Goal: Feedback & Contribution: Leave review/rating

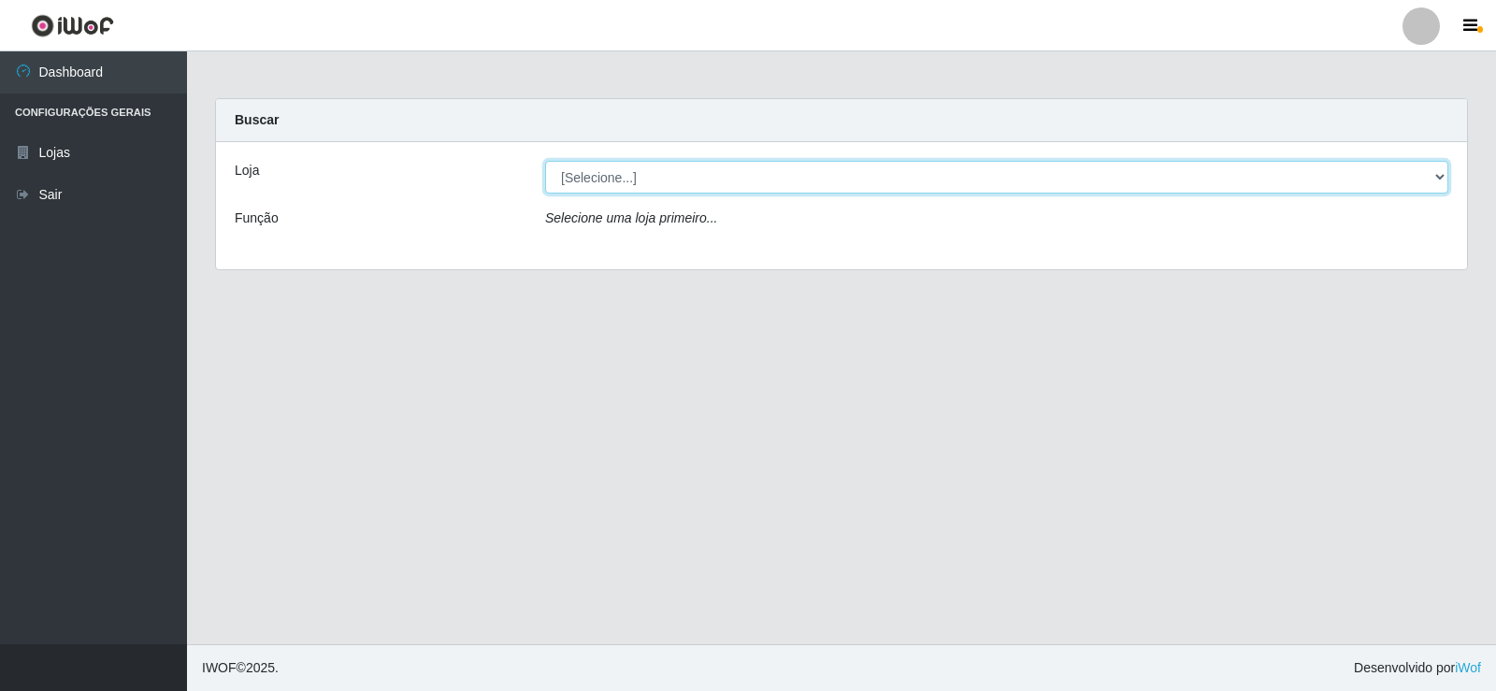
click at [1430, 180] on select "[Selecione...] Supermercado Manaira" at bounding box center [996, 177] width 903 height 33
select select "443"
click at [545, 161] on select "[Selecione...] Supermercado Manaira" at bounding box center [996, 177] width 903 height 33
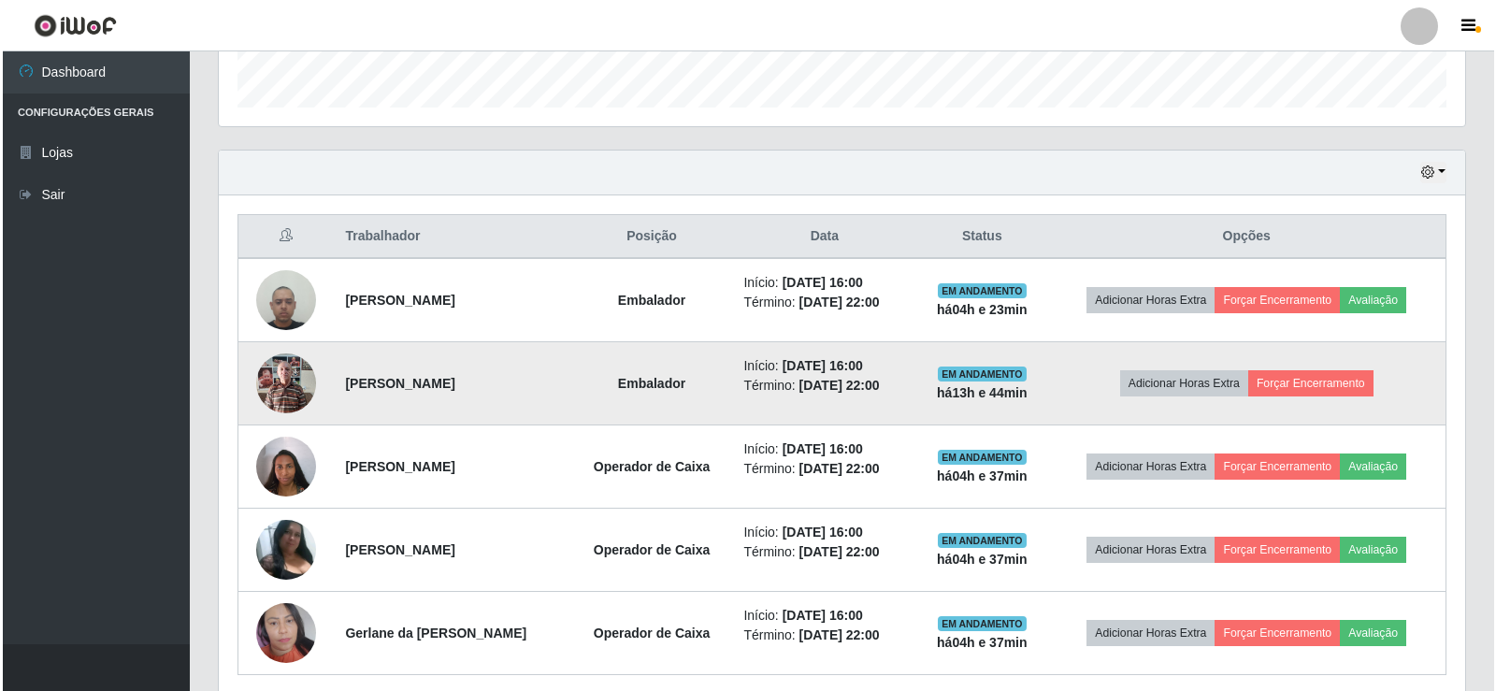
scroll to position [634, 0]
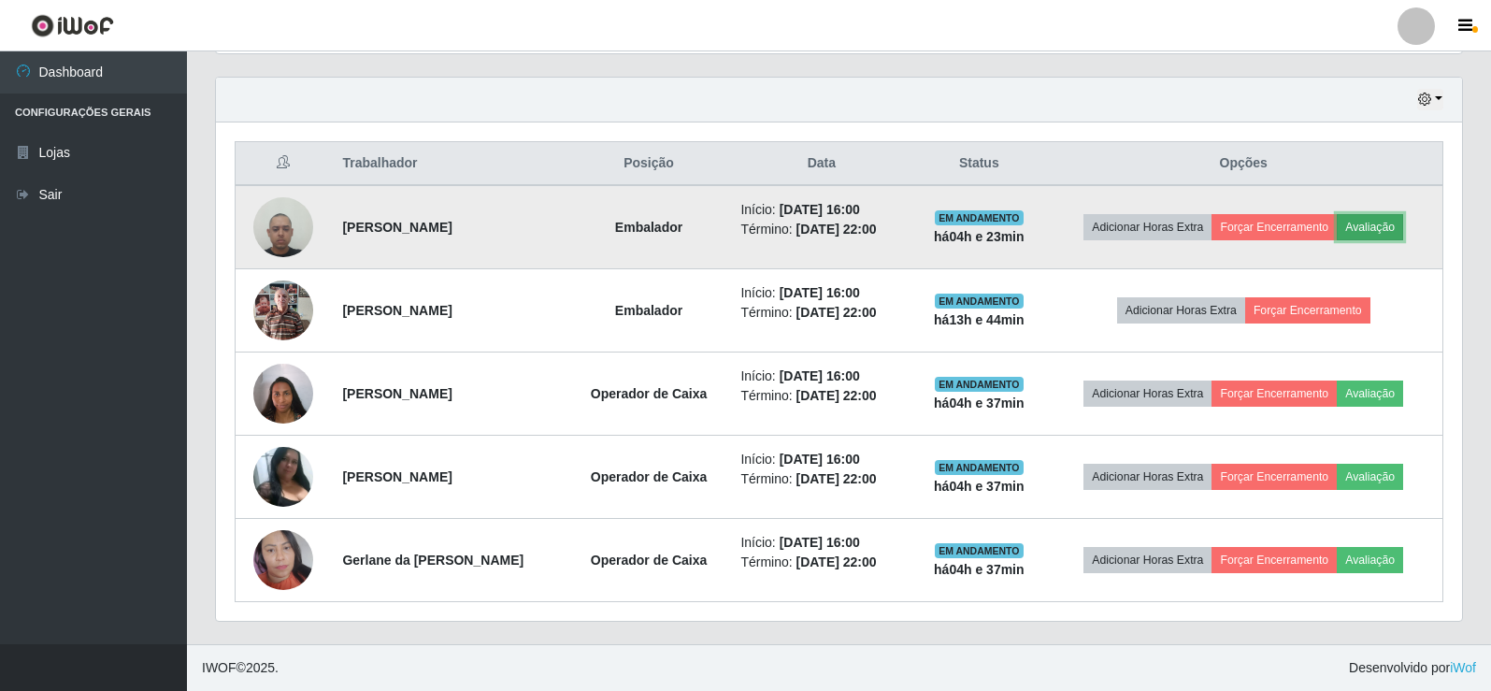
click at [1393, 236] on button "Avaliação" at bounding box center [1370, 227] width 66 height 26
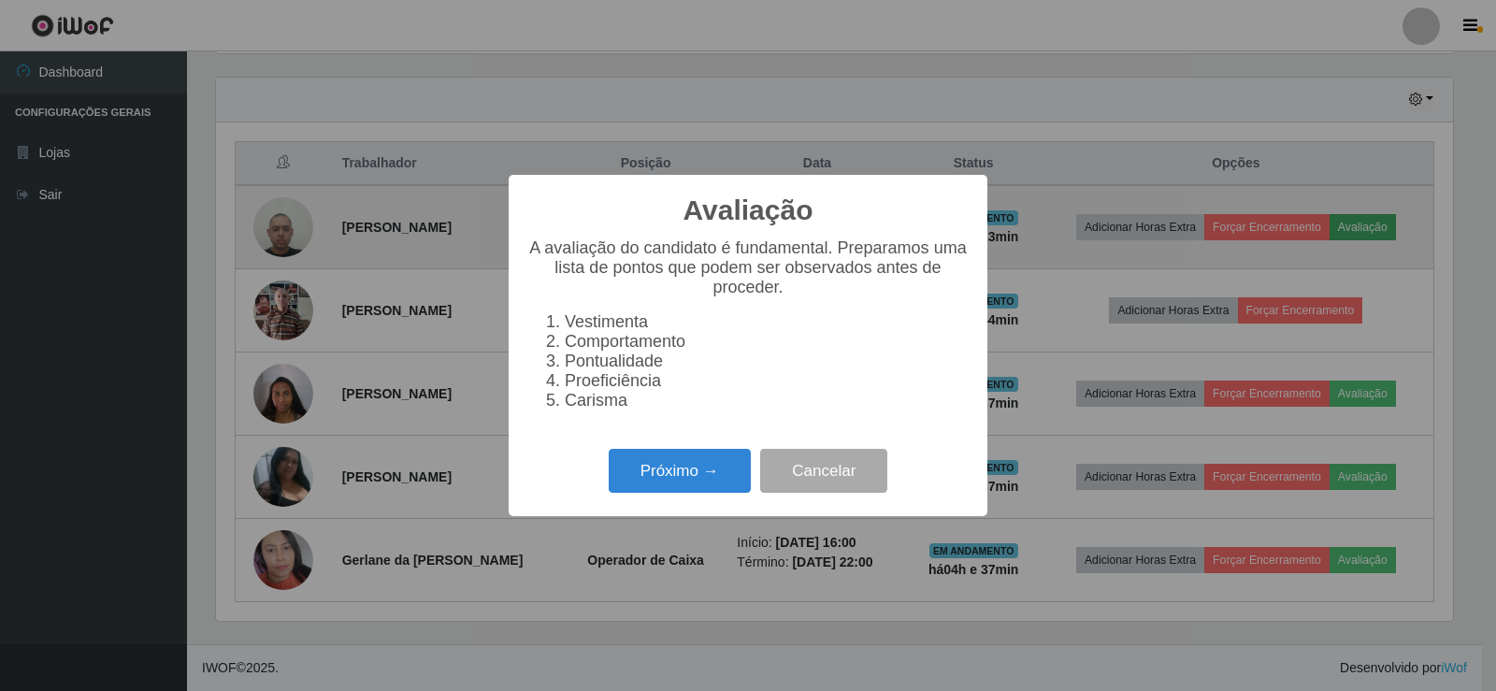
scroll to position [388, 1237]
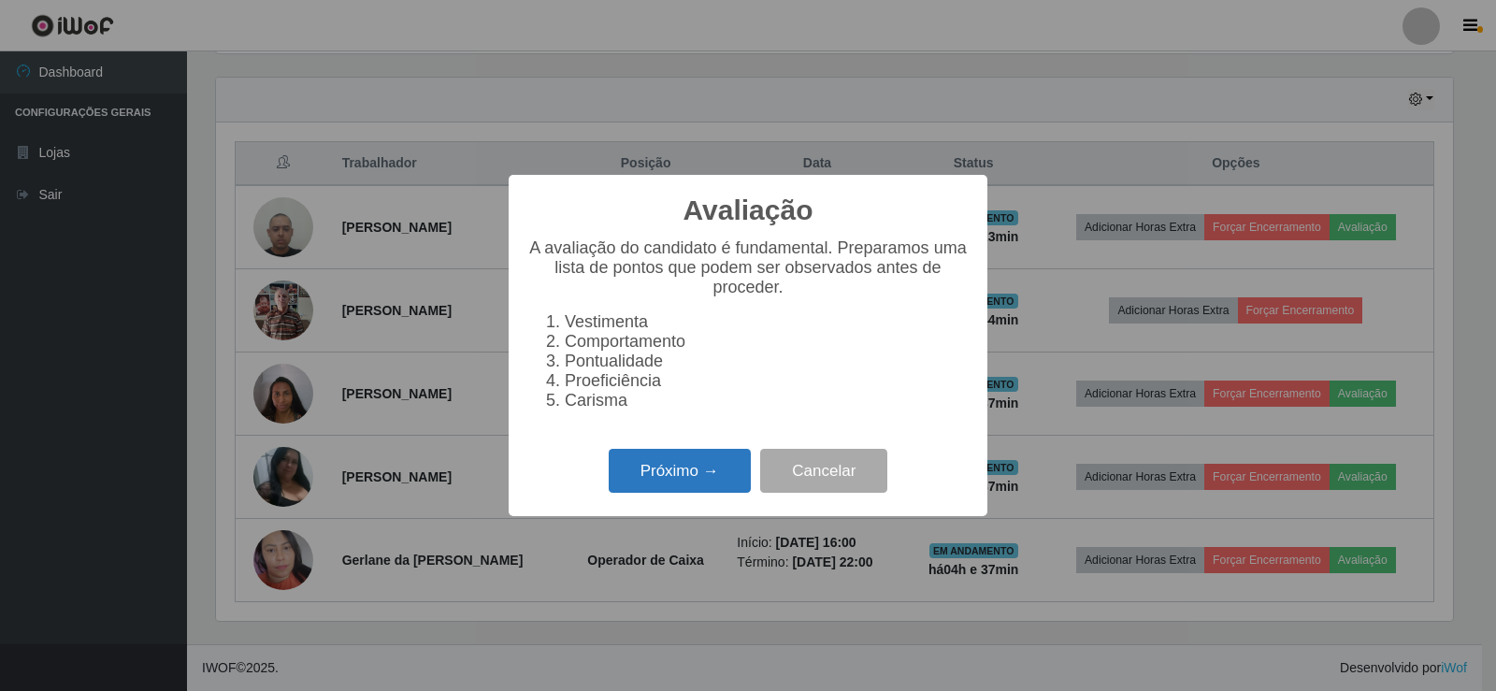
click at [713, 473] on button "Próximo →" at bounding box center [680, 471] width 142 height 44
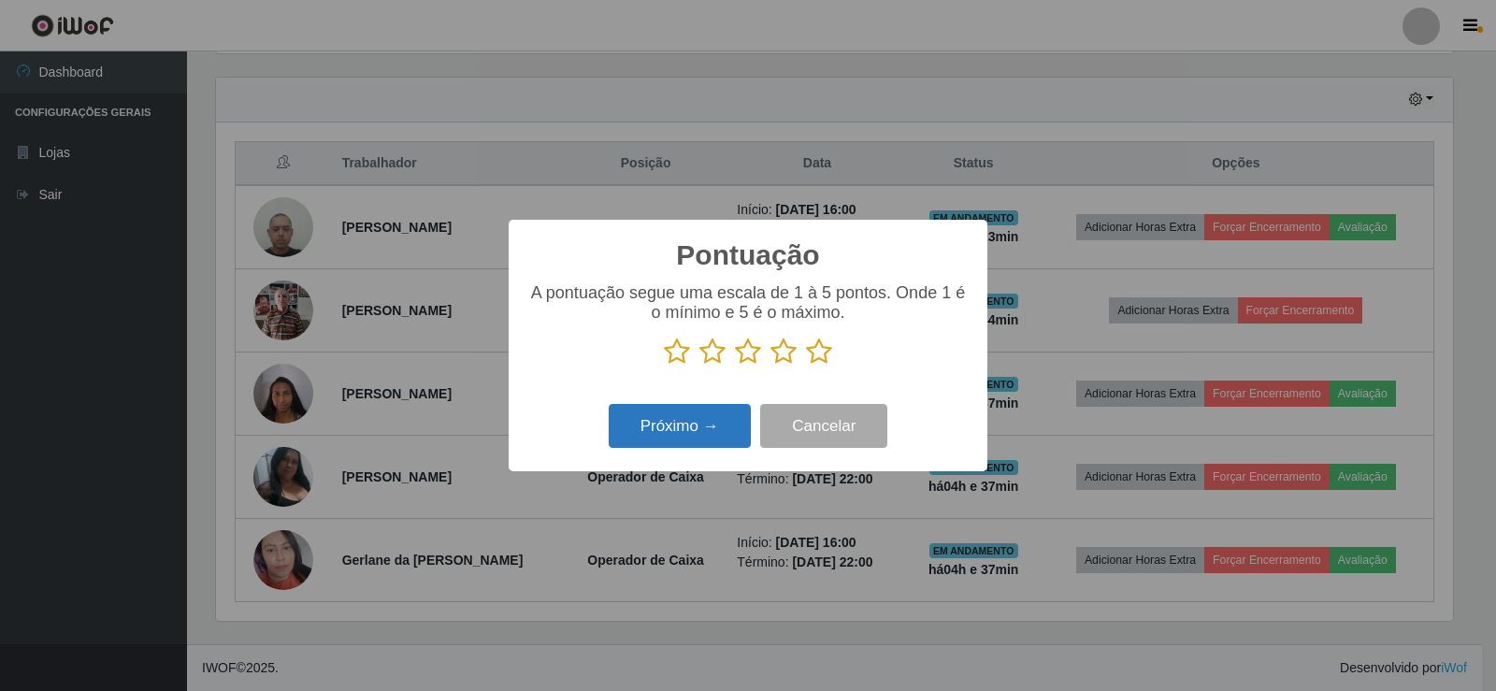
scroll to position [934642, 933793]
click at [820, 361] on icon at bounding box center [819, 352] width 26 height 28
click at [806, 366] on input "radio" at bounding box center [806, 366] width 0 height 0
click at [713, 433] on button "Próximo →" at bounding box center [680, 426] width 142 height 44
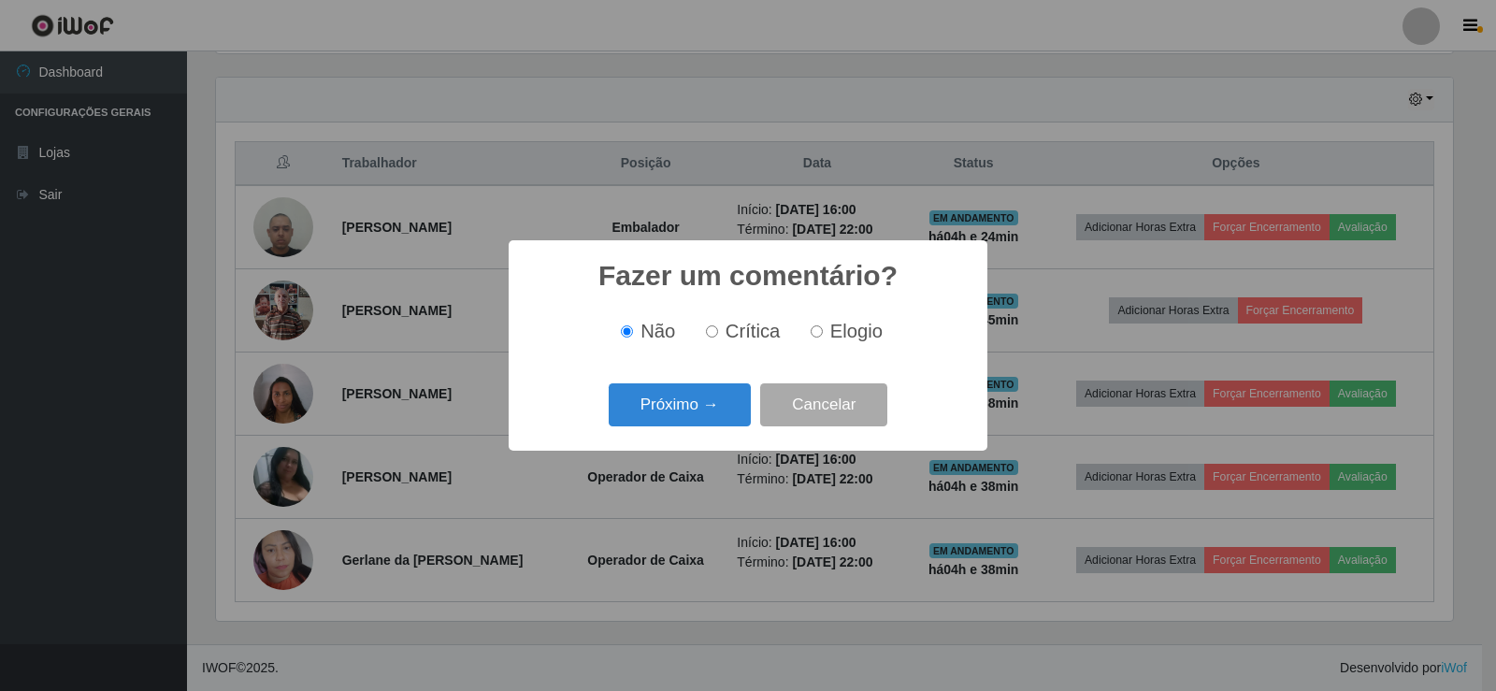
click at [815, 335] on input "Elogio" at bounding box center [817, 331] width 12 height 12
radio input "true"
click at [727, 408] on button "Próximo →" at bounding box center [680, 405] width 142 height 44
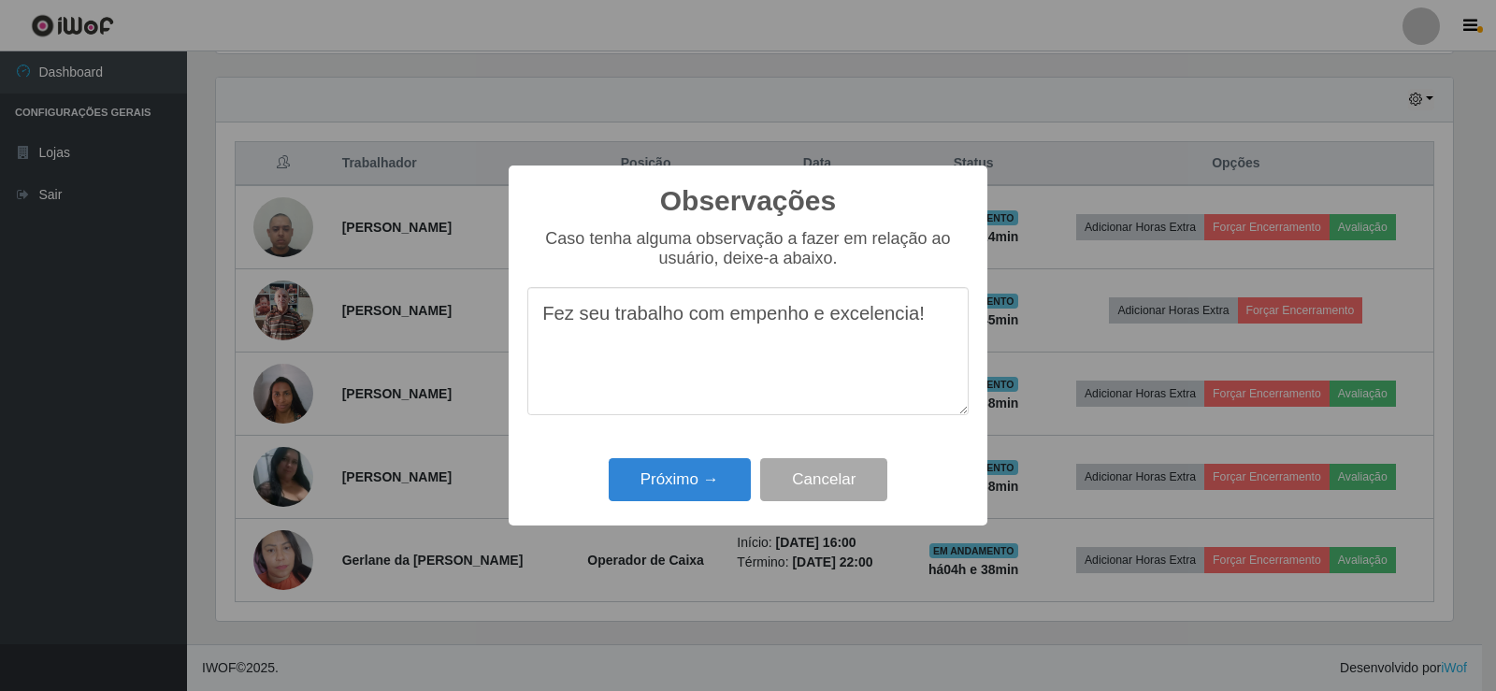
drag, startPoint x: 536, startPoint y: 319, endPoint x: 935, endPoint y: 364, distance: 401.8
click at [935, 364] on textarea "Fez seu trabalho com empenho e excelencia!" at bounding box center [747, 351] width 441 height 128
type textarea "Fez seu trabalho com empenho e excelencia!"
click at [717, 482] on button "Próximo →" at bounding box center [680, 480] width 142 height 44
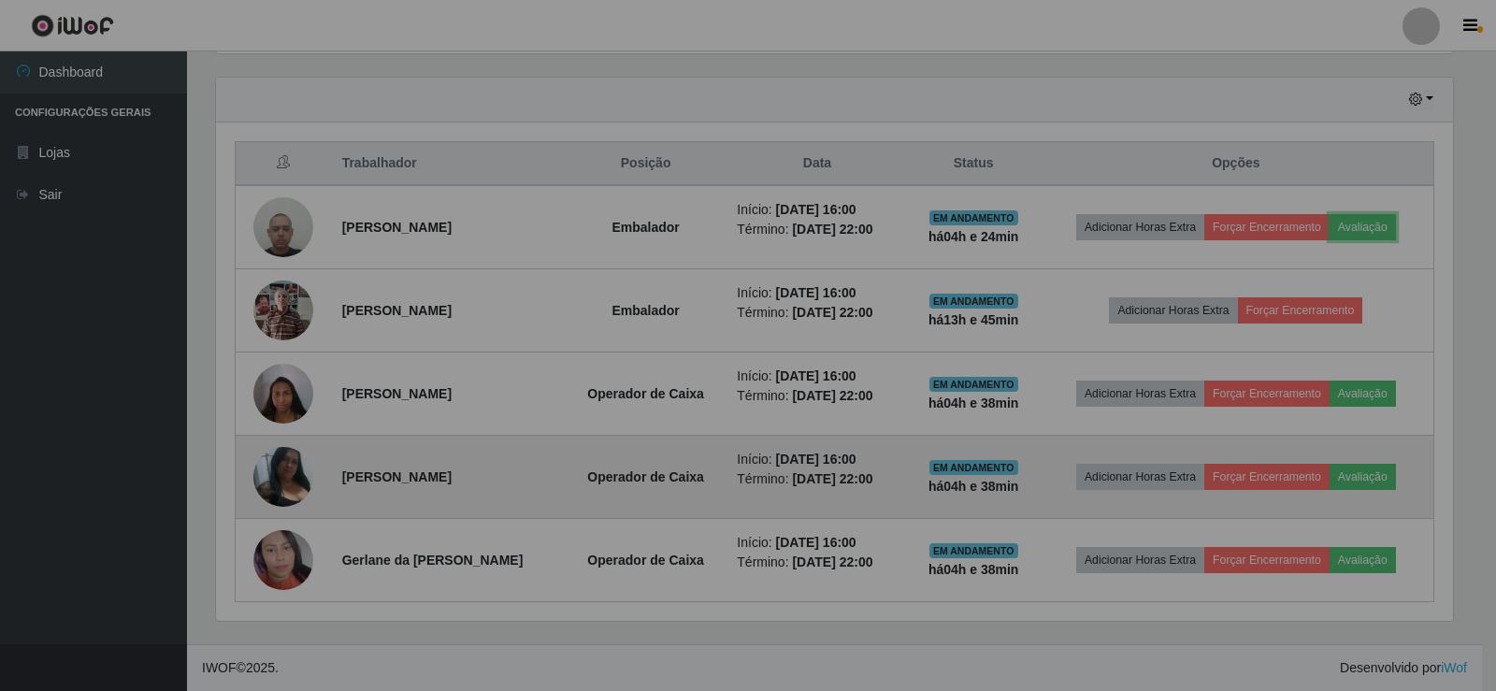
scroll to position [388, 1246]
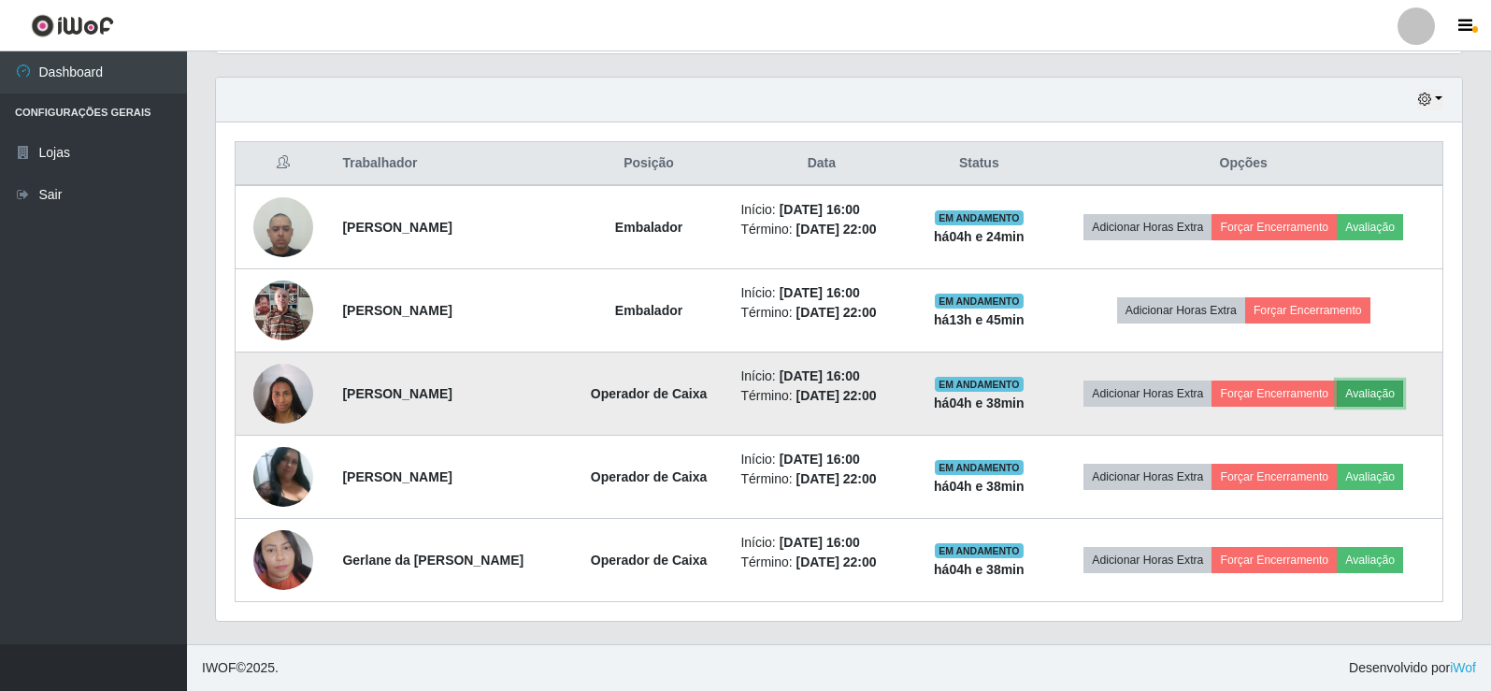
click at [1374, 395] on button "Avaliação" at bounding box center [1370, 394] width 66 height 26
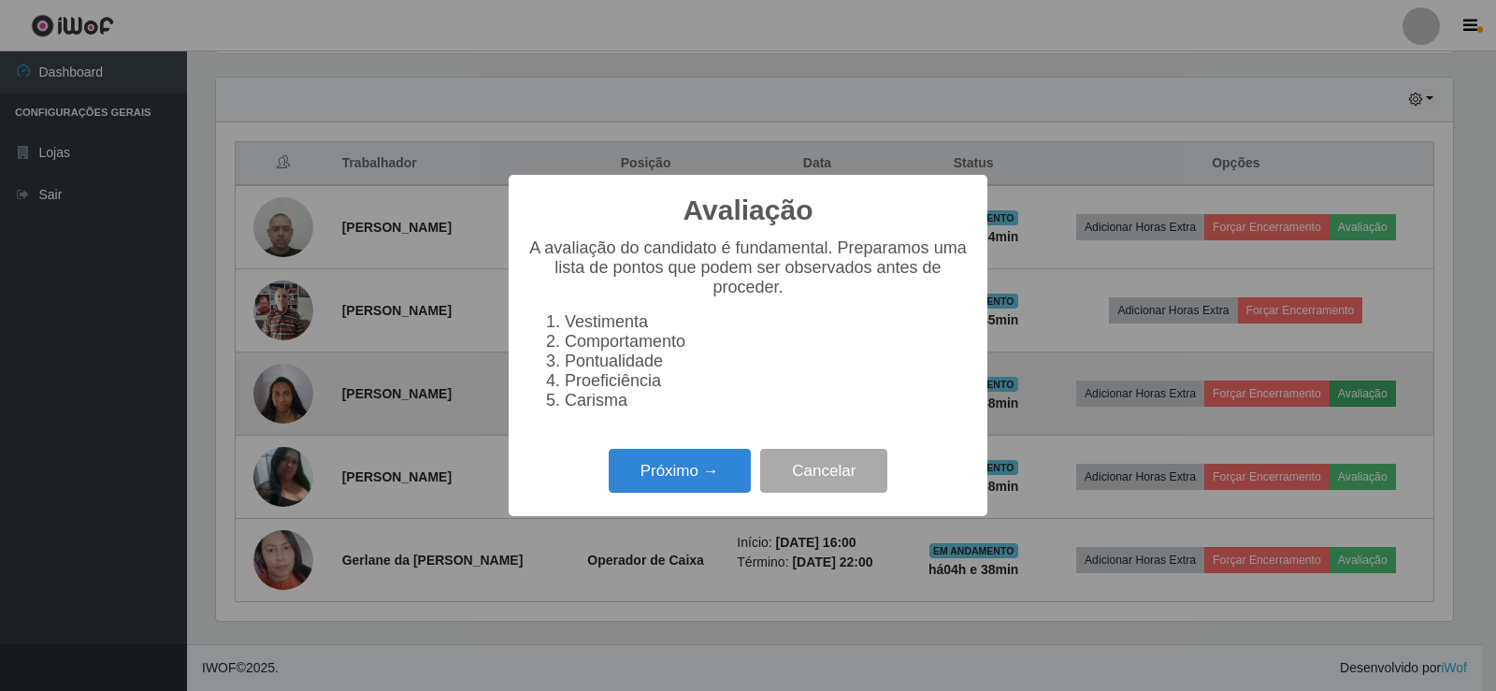
scroll to position [388, 1237]
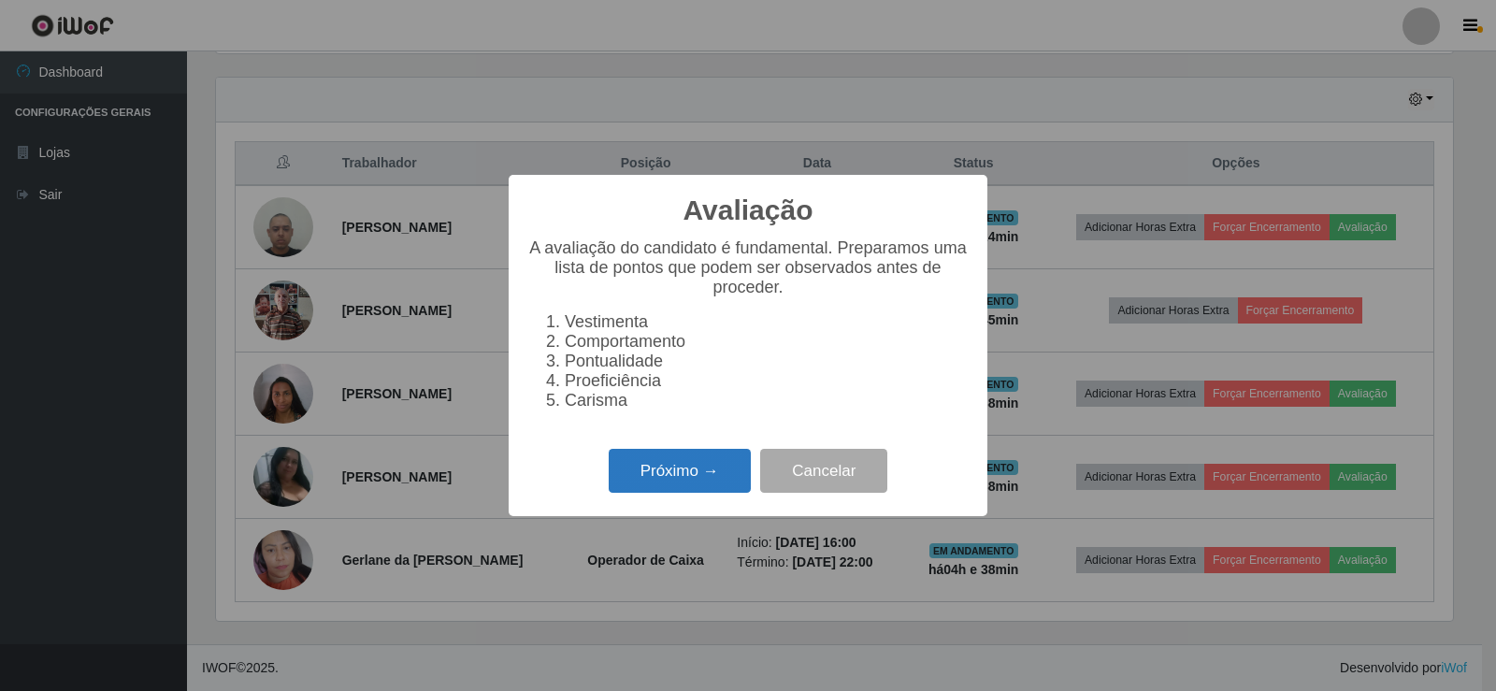
click at [684, 471] on button "Próximo →" at bounding box center [680, 471] width 142 height 44
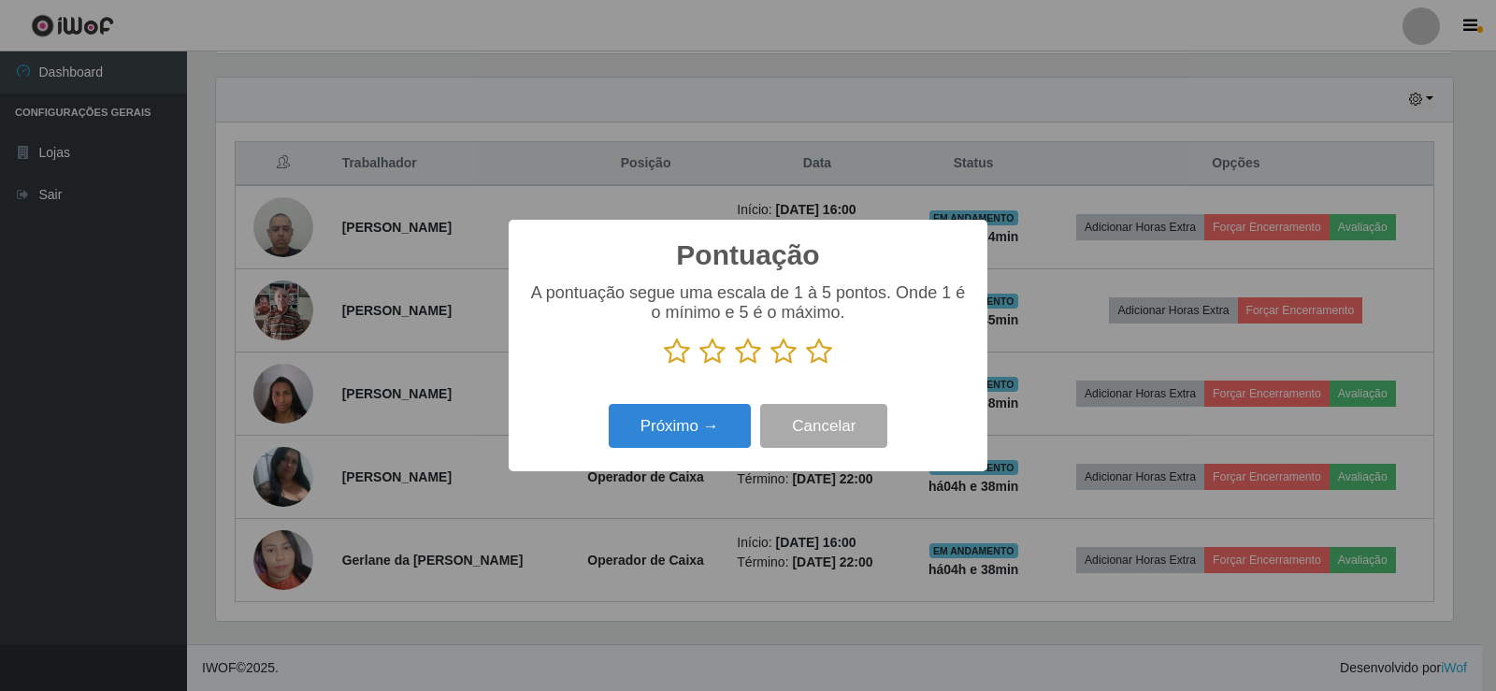
scroll to position [934642, 933793]
click at [814, 355] on icon at bounding box center [819, 352] width 26 height 28
click at [806, 366] on input "radio" at bounding box center [806, 366] width 0 height 0
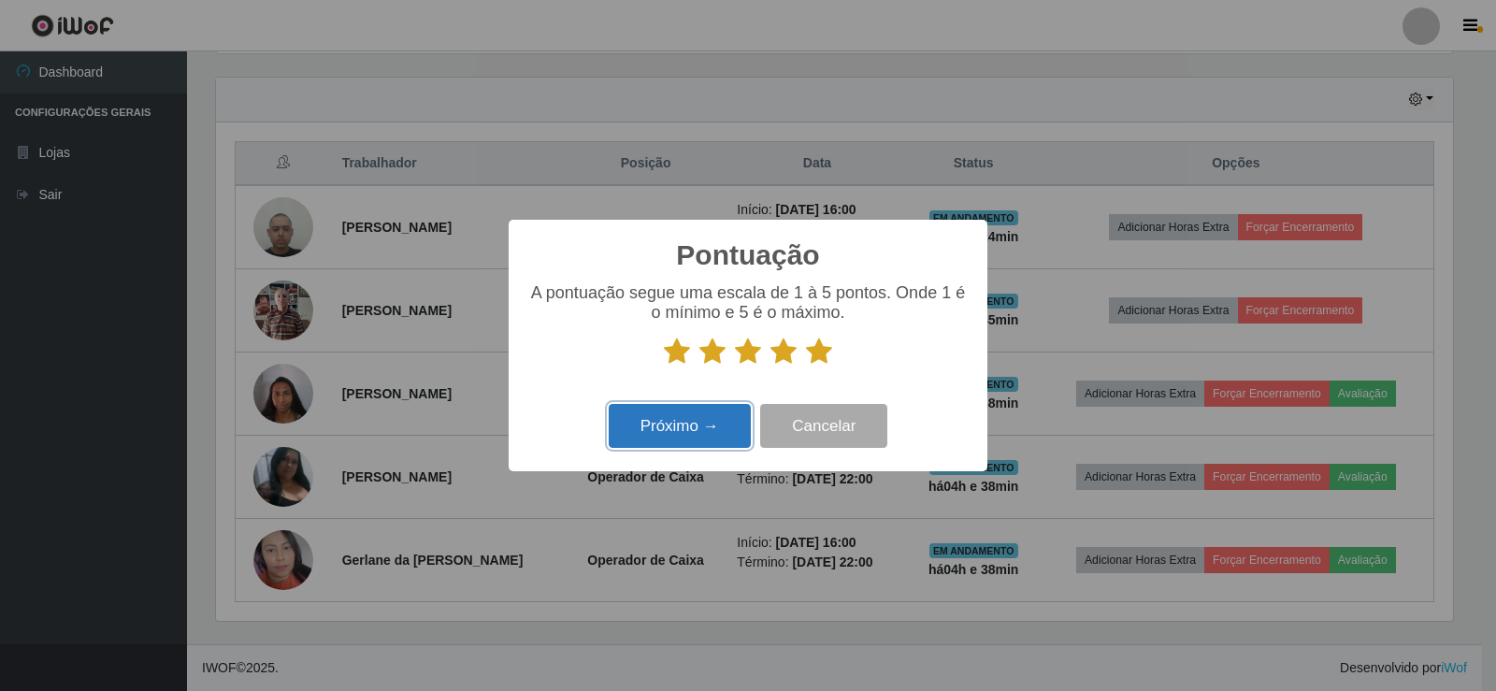
click at [726, 417] on button "Próximo →" at bounding box center [680, 426] width 142 height 44
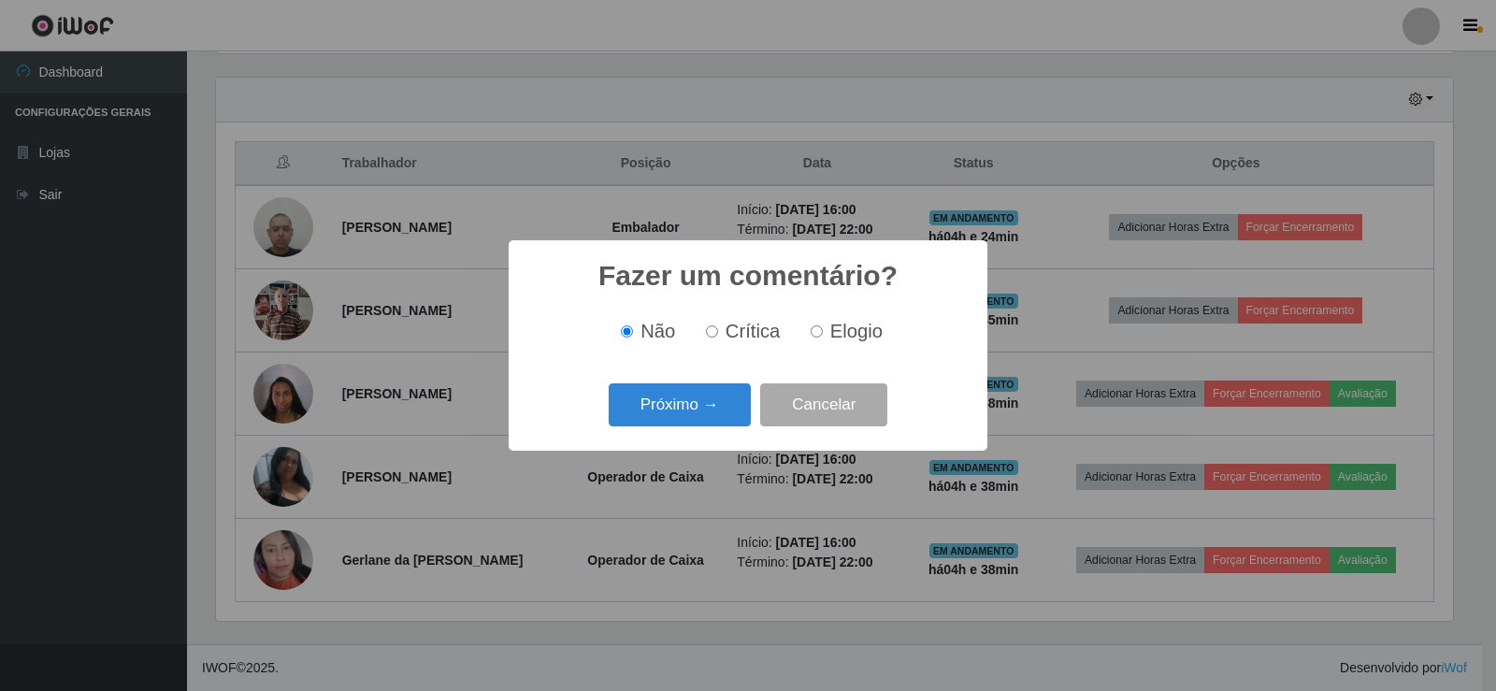
click at [813, 337] on input "Elogio" at bounding box center [817, 331] width 12 height 12
radio input "true"
click at [710, 395] on button "Próximo →" at bounding box center [680, 405] width 142 height 44
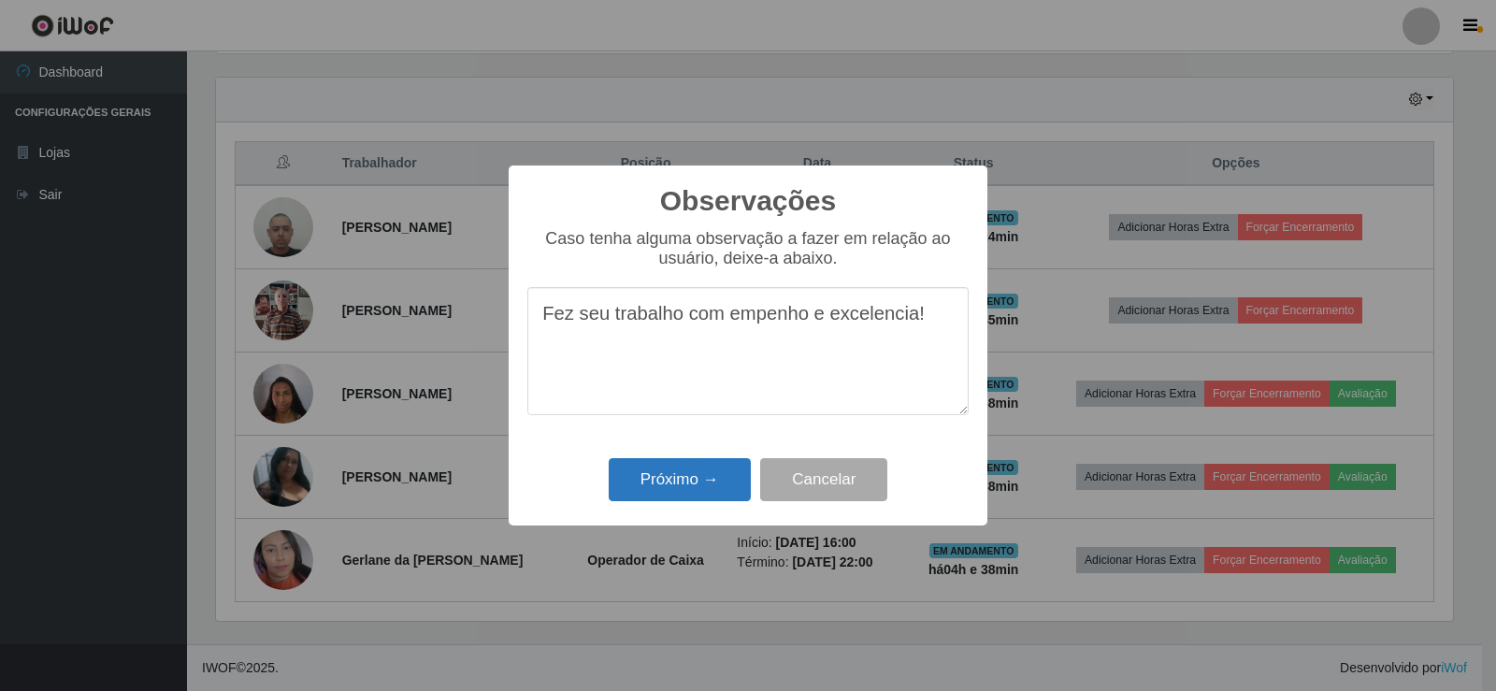
type textarea "Fez seu trabalho com empenho e excelencia!"
click at [697, 469] on button "Próximo →" at bounding box center [680, 480] width 142 height 44
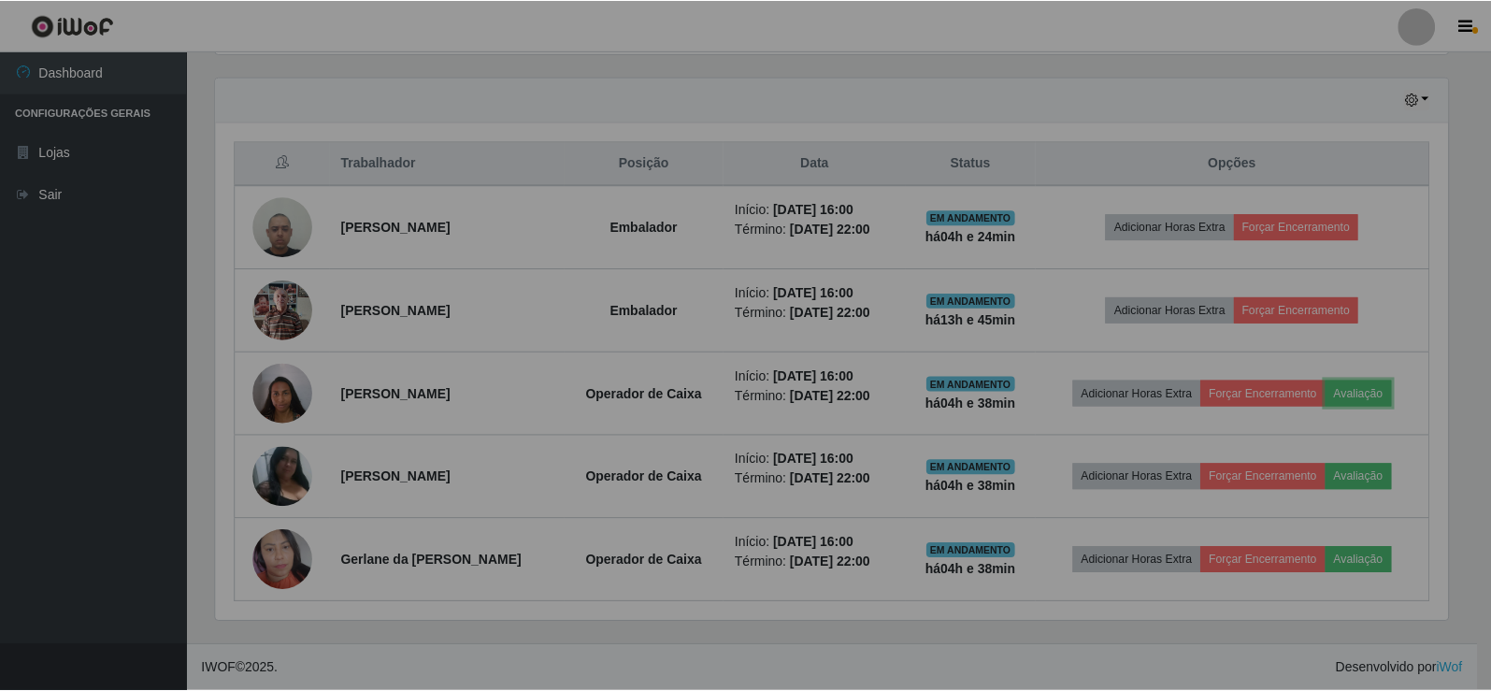
scroll to position [388, 1246]
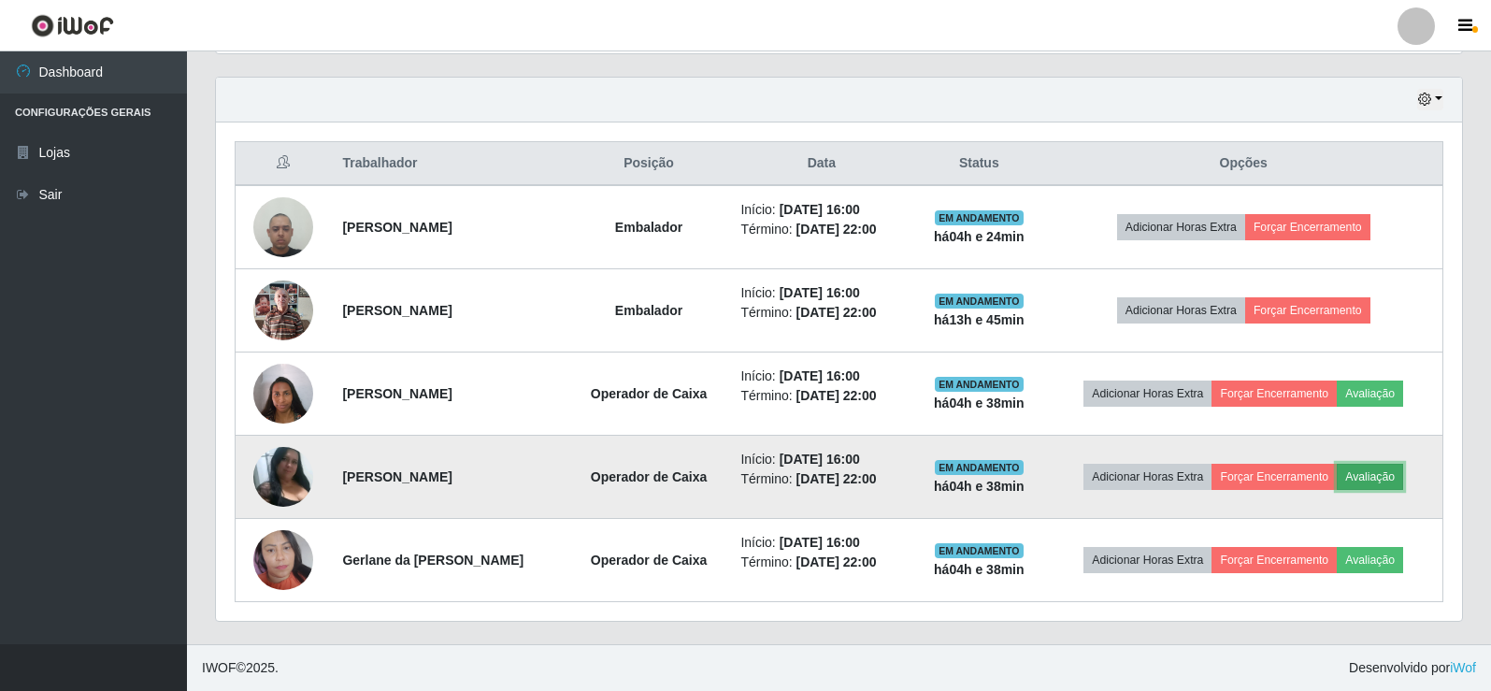
click at [1391, 474] on button "Avaliação" at bounding box center [1370, 477] width 66 height 26
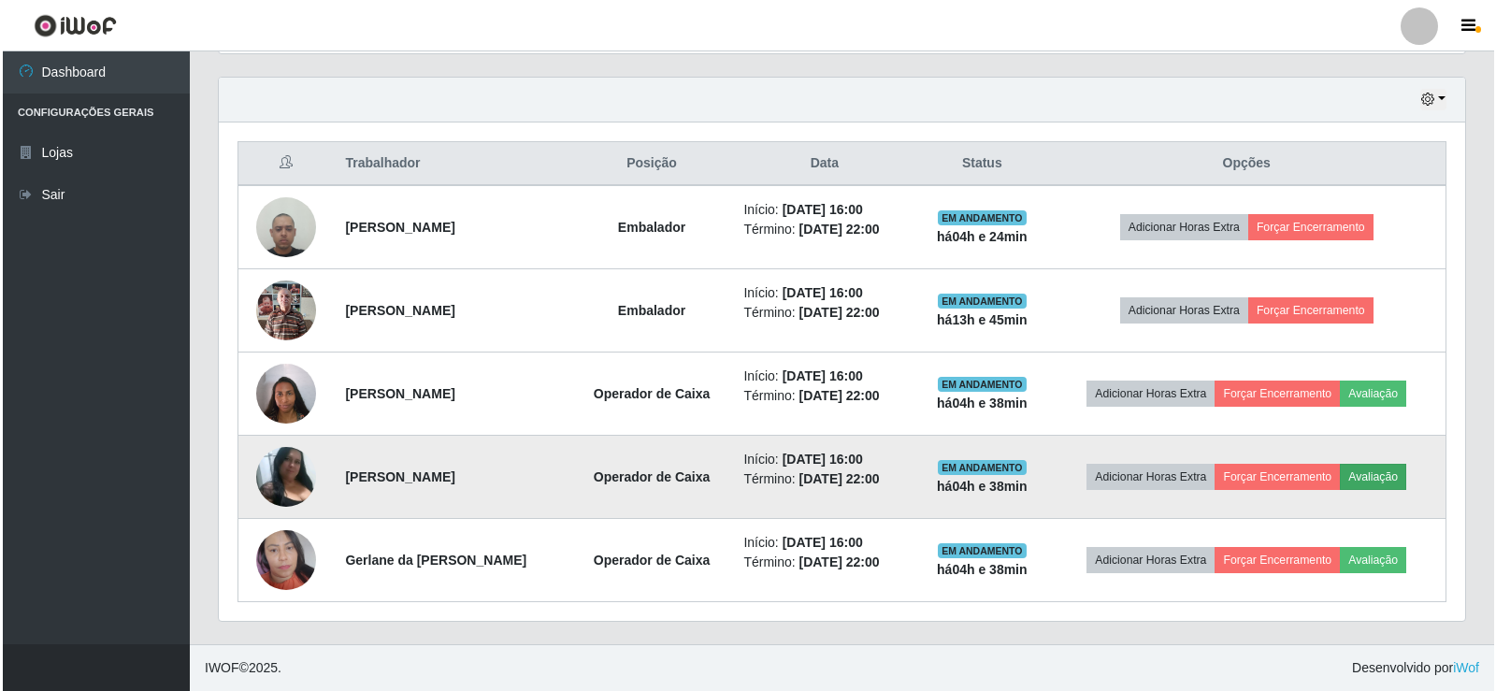
scroll to position [388, 1237]
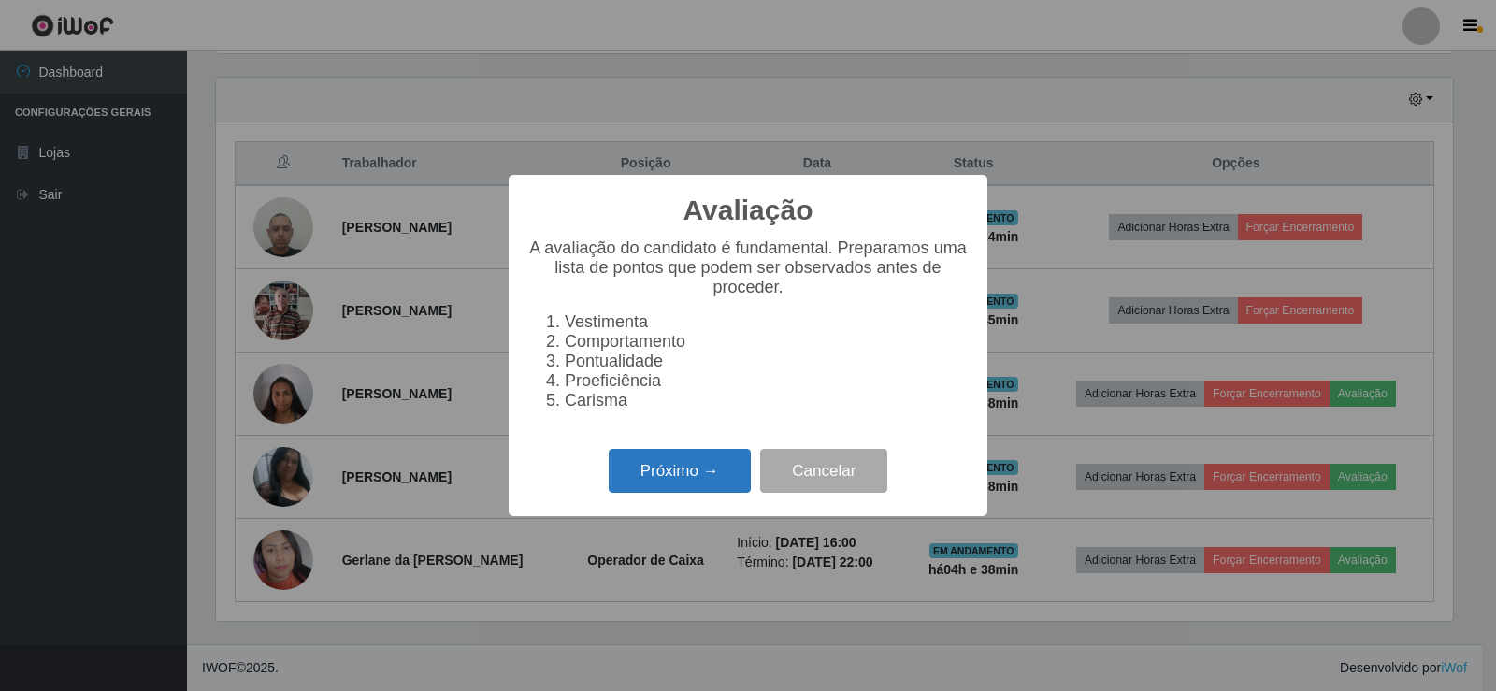
click at [707, 485] on button "Próximo →" at bounding box center [680, 471] width 142 height 44
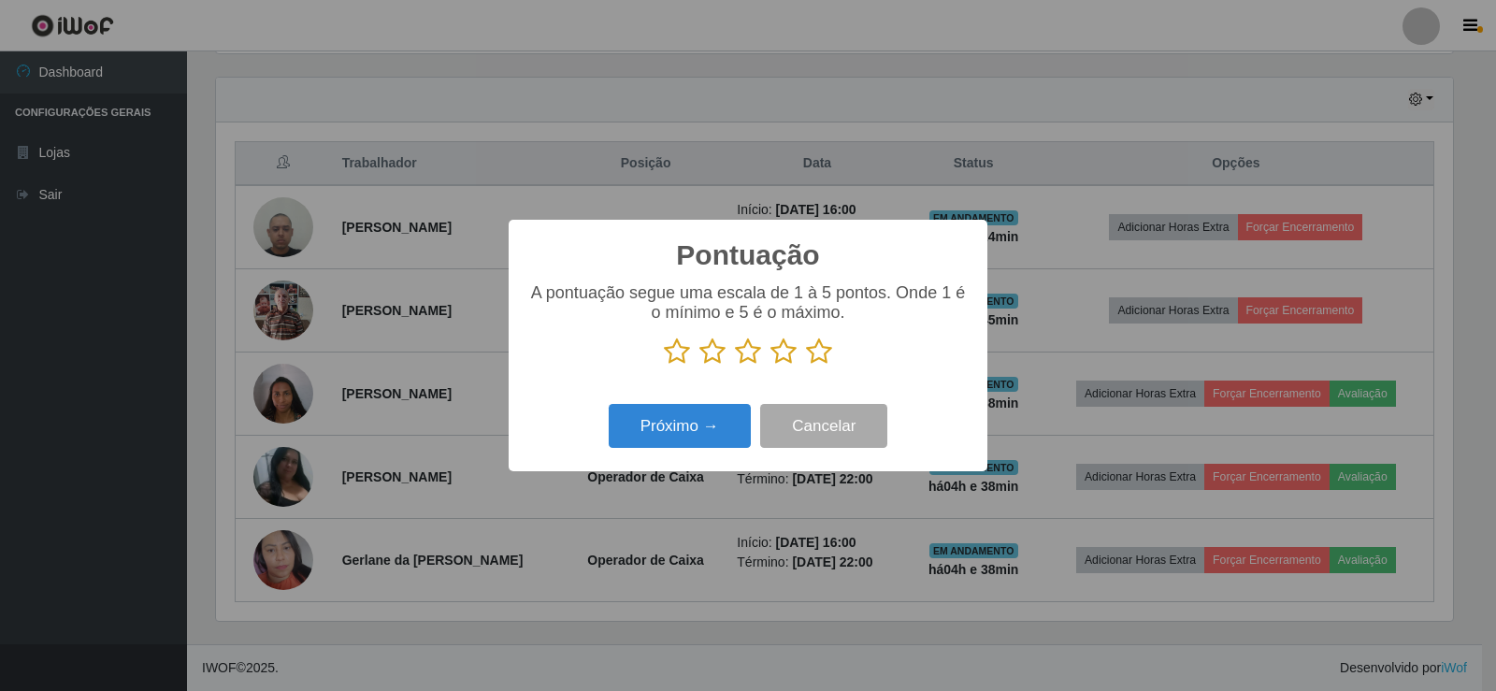
scroll to position [934642, 933793]
drag, startPoint x: 823, startPoint y: 352, endPoint x: 779, endPoint y: 382, distance: 53.7
click at [824, 352] on icon at bounding box center [819, 352] width 26 height 28
click at [806, 366] on input "radio" at bounding box center [806, 366] width 0 height 0
click at [706, 427] on button "Próximo →" at bounding box center [680, 426] width 142 height 44
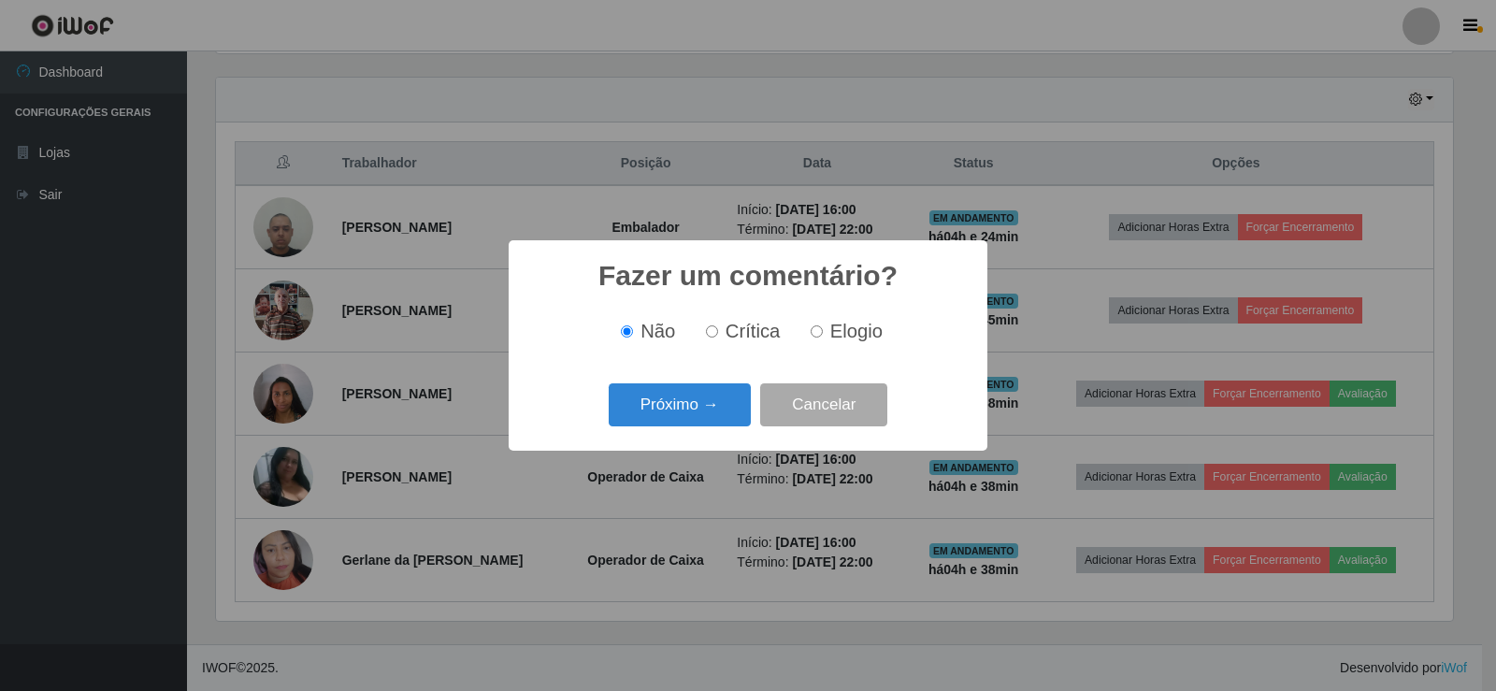
drag, startPoint x: 818, startPoint y: 335, endPoint x: 782, endPoint y: 363, distance: 46.0
click at [817, 335] on input "Elogio" at bounding box center [817, 331] width 12 height 12
radio input "true"
click at [714, 410] on button "Próximo →" at bounding box center [680, 405] width 142 height 44
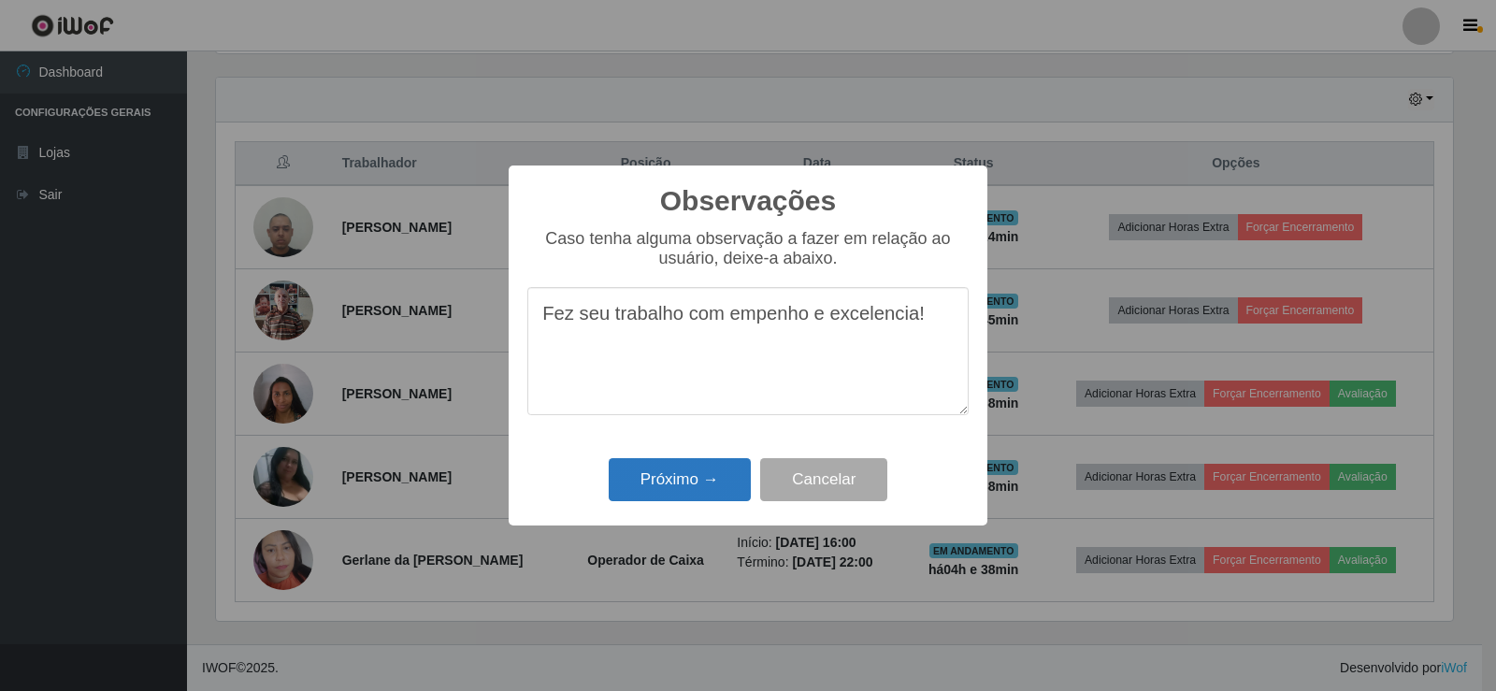
type textarea "Fez seu trabalho com empenho e excelencia!"
click at [691, 473] on button "Próximo →" at bounding box center [680, 480] width 142 height 44
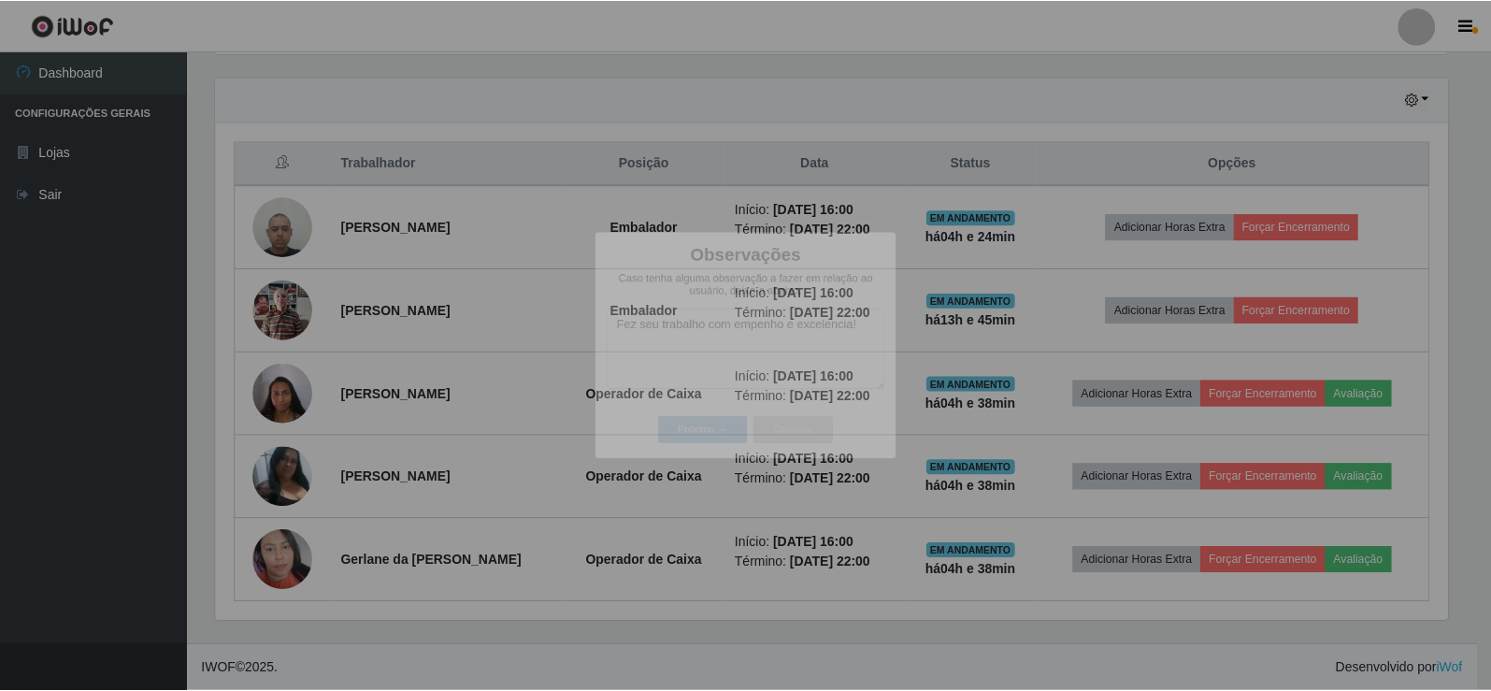
scroll to position [388, 1246]
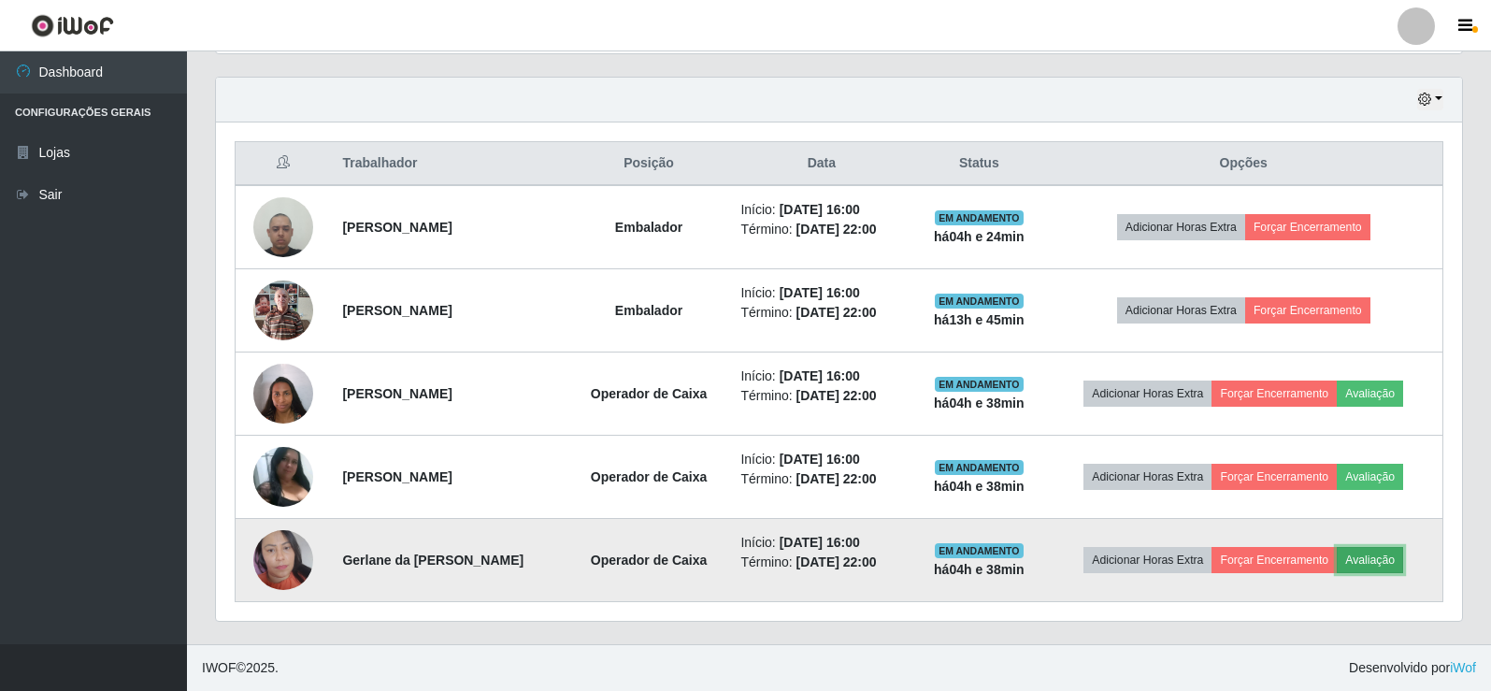
click at [1394, 555] on button "Avaliação" at bounding box center [1370, 560] width 66 height 26
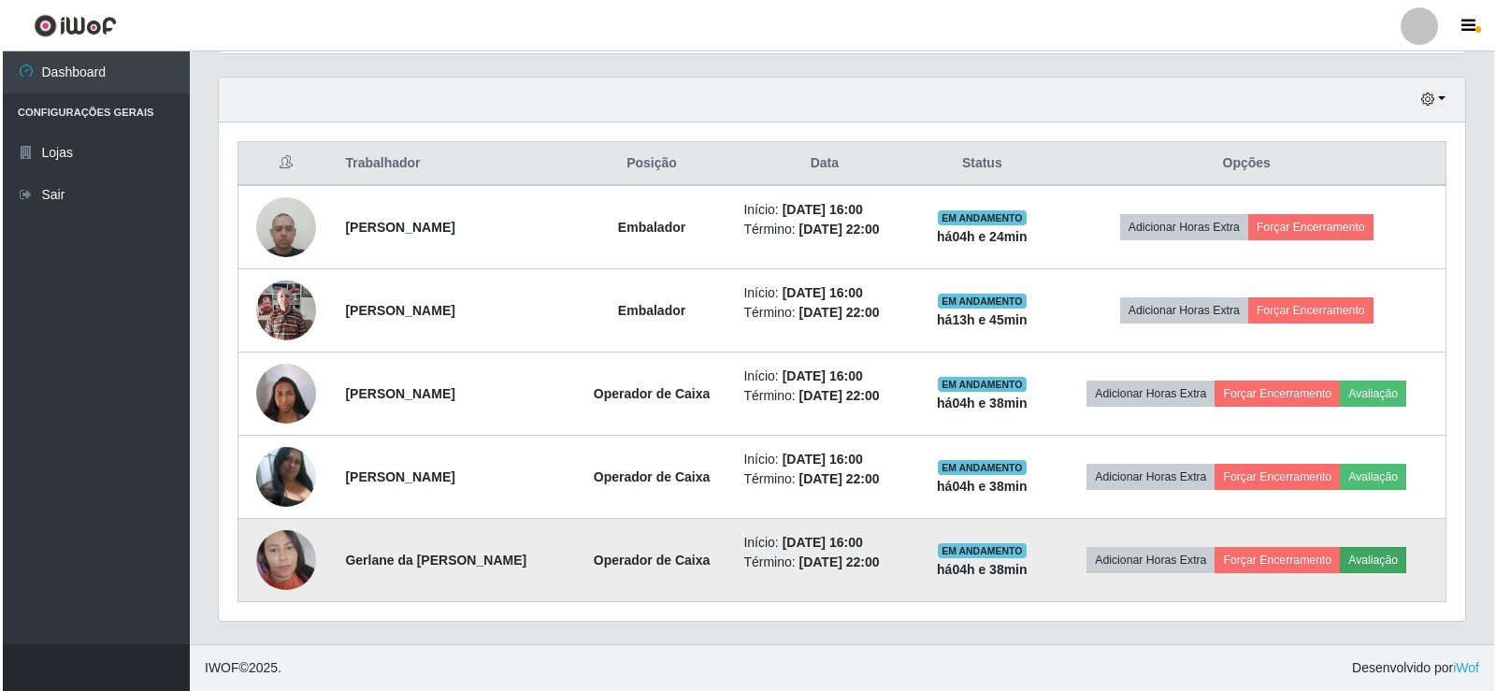
scroll to position [388, 1237]
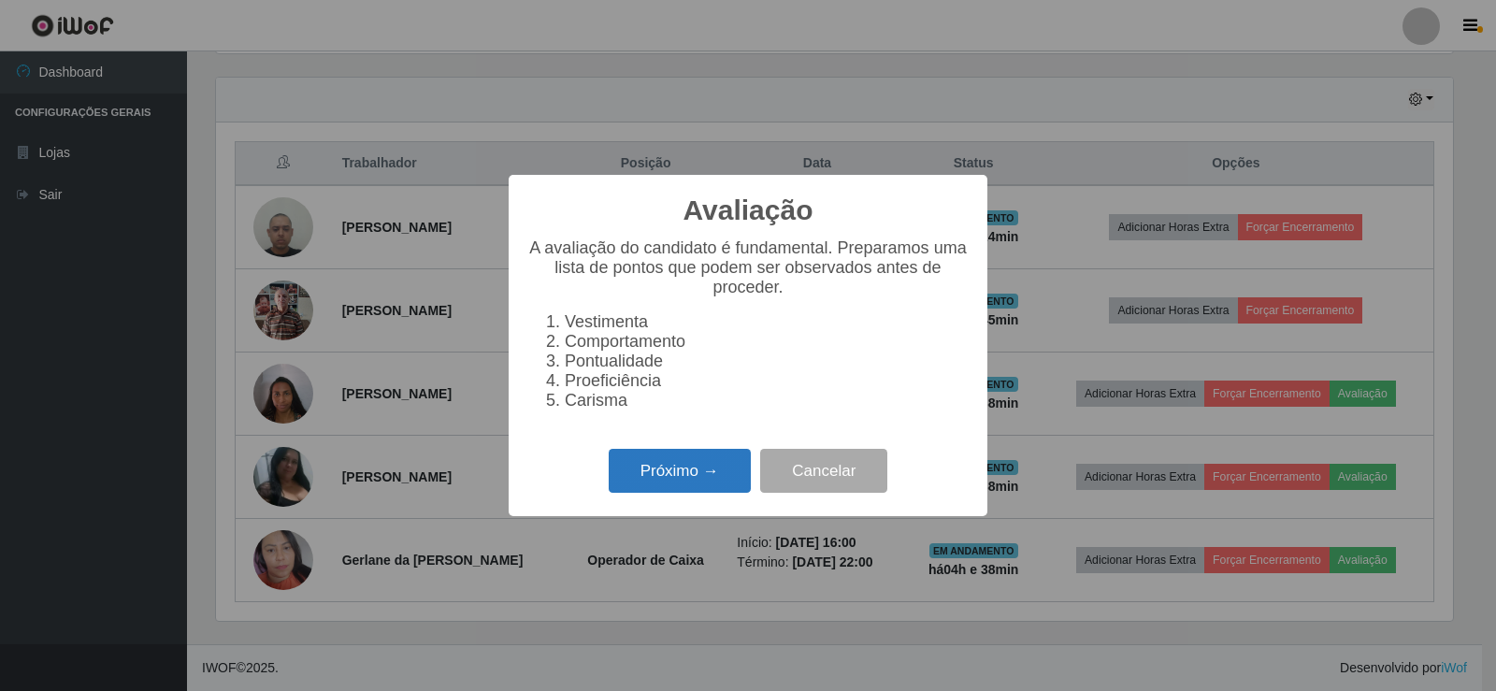
click at [730, 493] on button "Próximo →" at bounding box center [680, 471] width 142 height 44
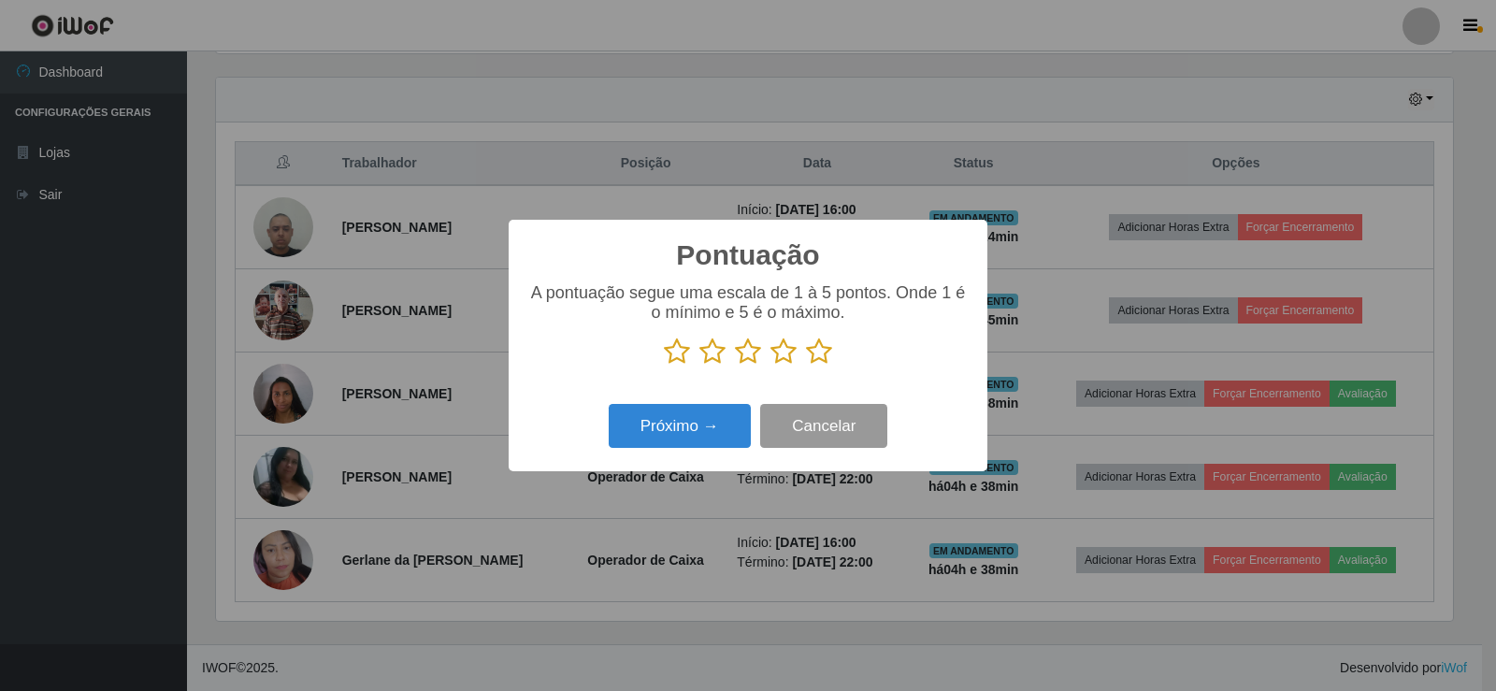
scroll to position [934642, 933793]
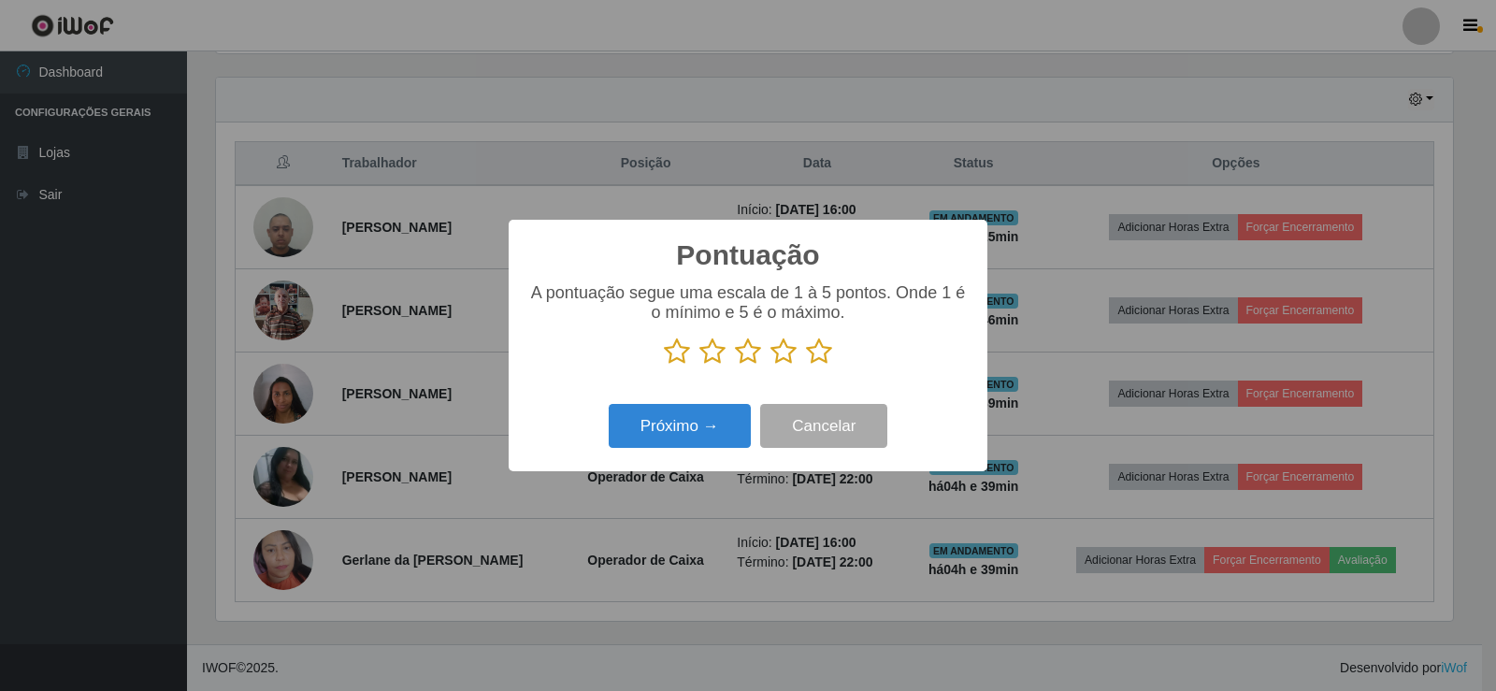
click at [818, 357] on icon at bounding box center [819, 352] width 26 height 28
click at [806, 366] on input "radio" at bounding box center [806, 366] width 0 height 0
click at [745, 431] on button "Próximo →" at bounding box center [680, 426] width 142 height 44
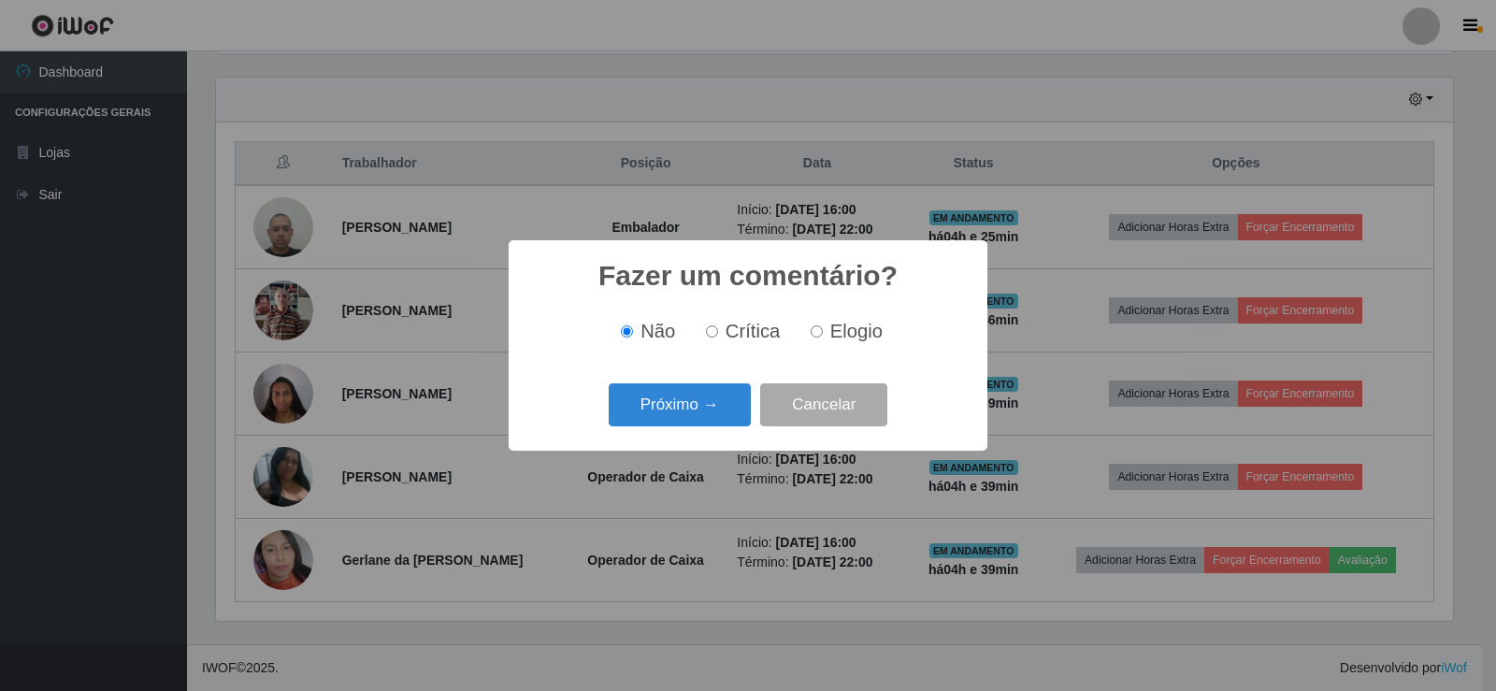
click at [813, 334] on input "Elogio" at bounding box center [817, 331] width 12 height 12
radio input "true"
click at [704, 405] on button "Próximo →" at bounding box center [680, 405] width 142 height 44
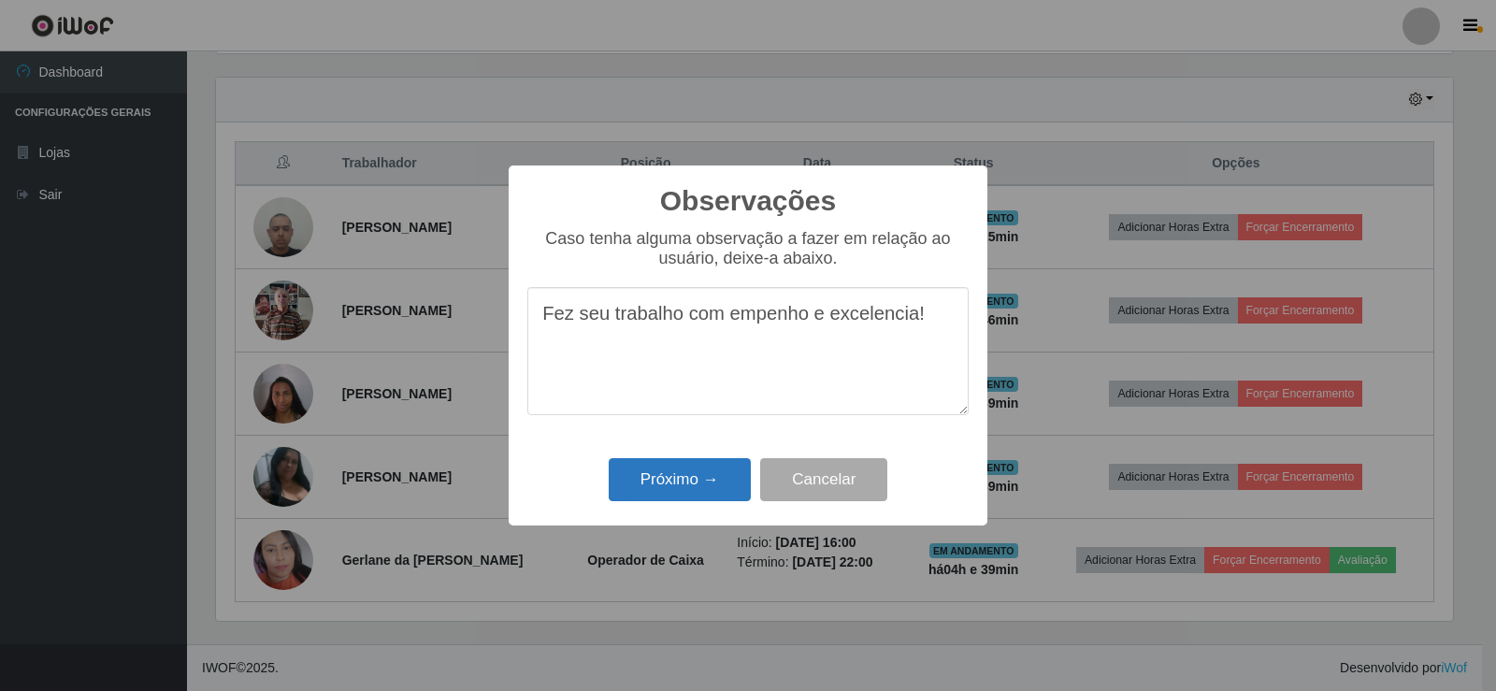
type textarea "Fez seu trabalho com empenho e excelencia!"
click at [698, 482] on button "Próximo →" at bounding box center [680, 480] width 142 height 44
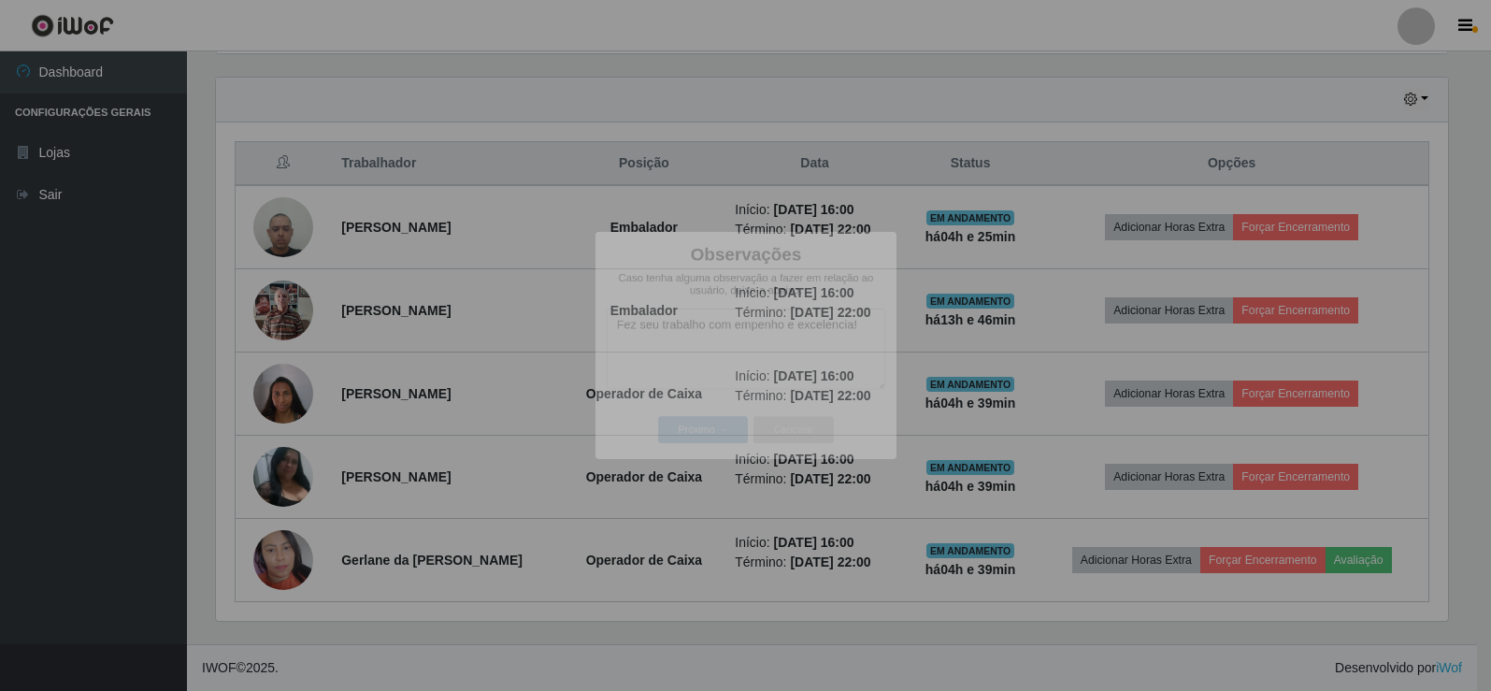
scroll to position [388, 1246]
